Goal: Transaction & Acquisition: Book appointment/travel/reservation

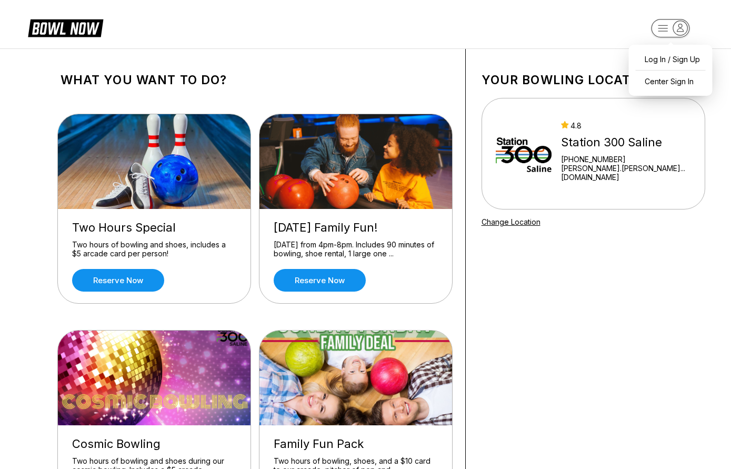
click at [670, 20] on rect "button" at bounding box center [670, 28] width 38 height 18
click at [484, 29] on header "Log In / Sign Up Center Sign In" at bounding box center [365, 24] width 731 height 48
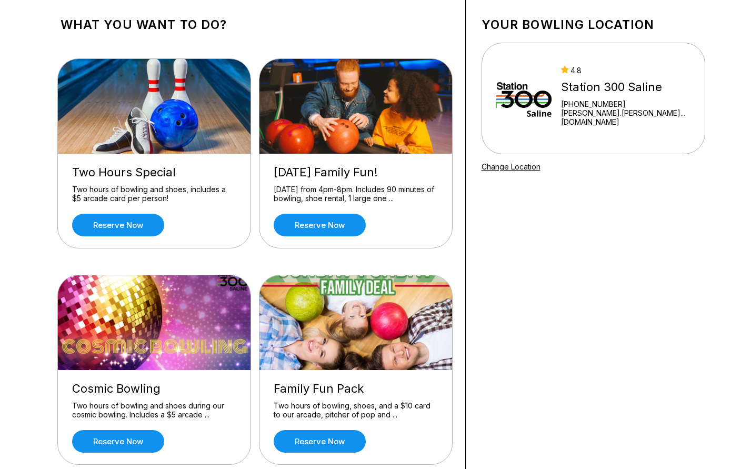
scroll to position [56, 0]
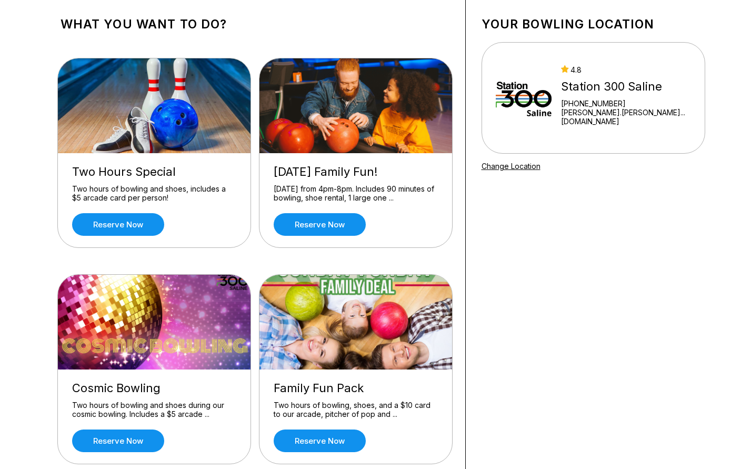
click at [326, 373] on div "Family Fun Pack Two hours of bowling, shoes, and a $10 card to our arcade, pitc…" at bounding box center [355, 416] width 193 height 94
click at [323, 451] on link "Reserve now" at bounding box center [320, 440] width 92 height 23
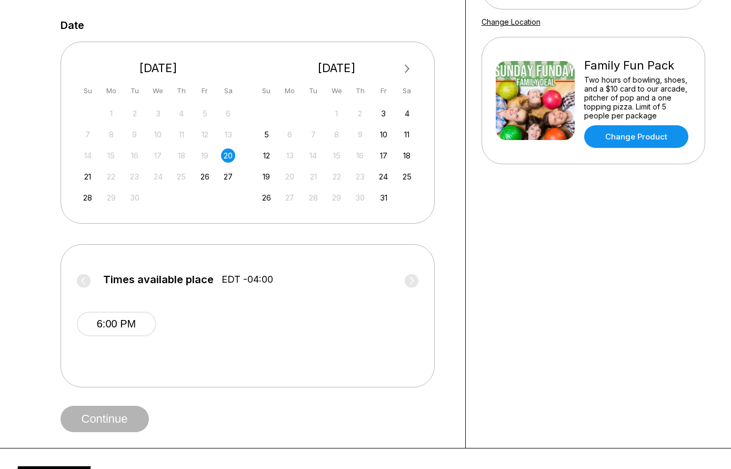
scroll to position [106, 0]
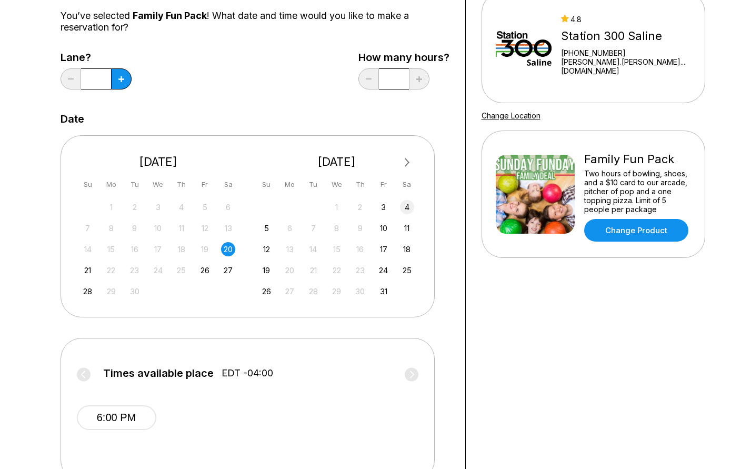
click at [408, 205] on div "4" at bounding box center [407, 207] width 14 height 14
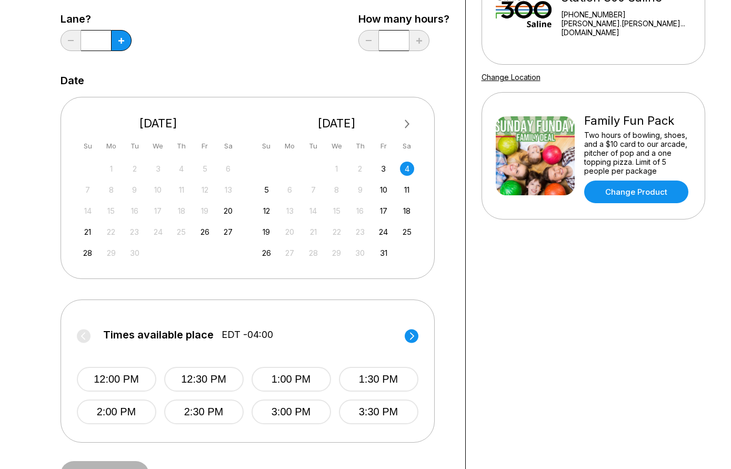
scroll to position [165, 0]
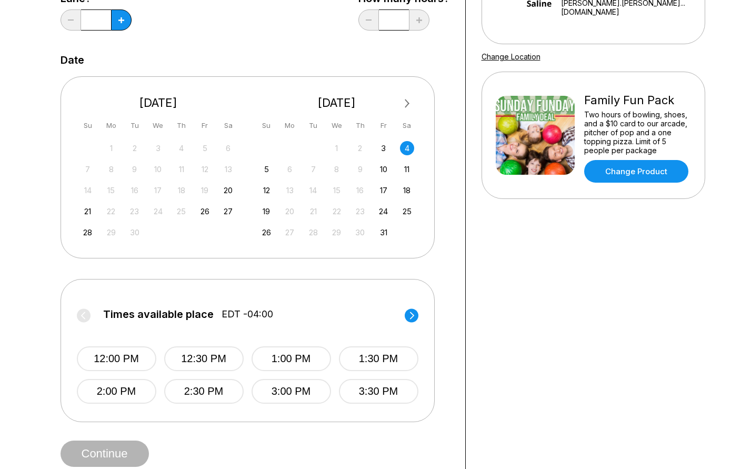
click at [411, 312] on circle at bounding box center [412, 316] width 14 height 14
click at [411, 312] on label "Times available place EDT -04:00" at bounding box center [248, 317] width 342 height 17
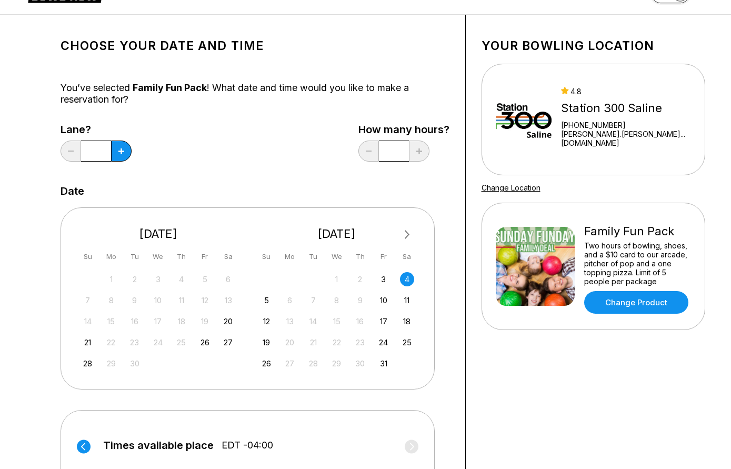
scroll to position [26, 0]
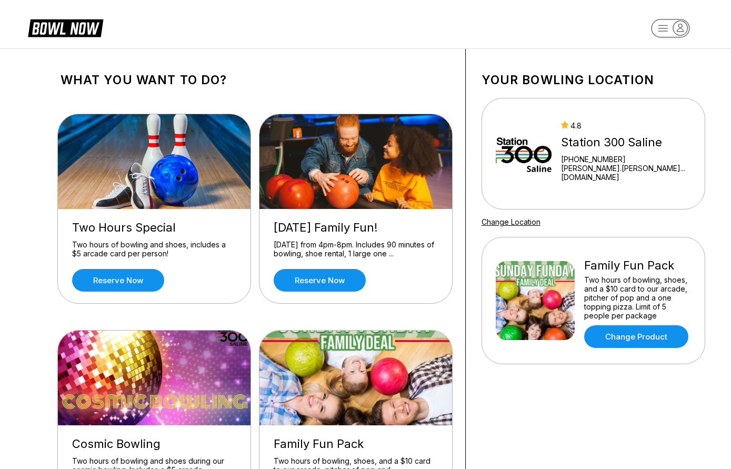
click at [596, 164] on div "[PHONE_NUMBER]" at bounding box center [625, 159] width 129 height 9
click at [639, 176] on link "[PERSON_NAME].[PERSON_NAME]...[DOMAIN_NAME]" at bounding box center [625, 173] width 129 height 18
